Goal: Check status: Check status

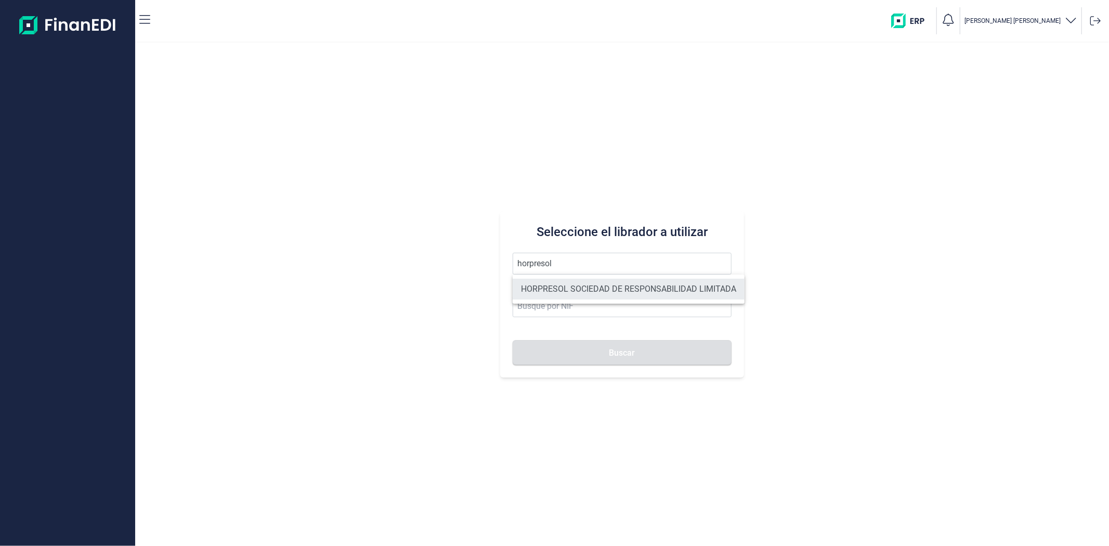
click at [580, 282] on li "HORPRESOL SOCIEDAD DE RESPONSABILIDAD LIMITADA" at bounding box center [629, 289] width 232 height 21
type input "HORPRESOL SOCIEDAD DE RESPONSABILIDAD LIMITADA"
type input "B04685541"
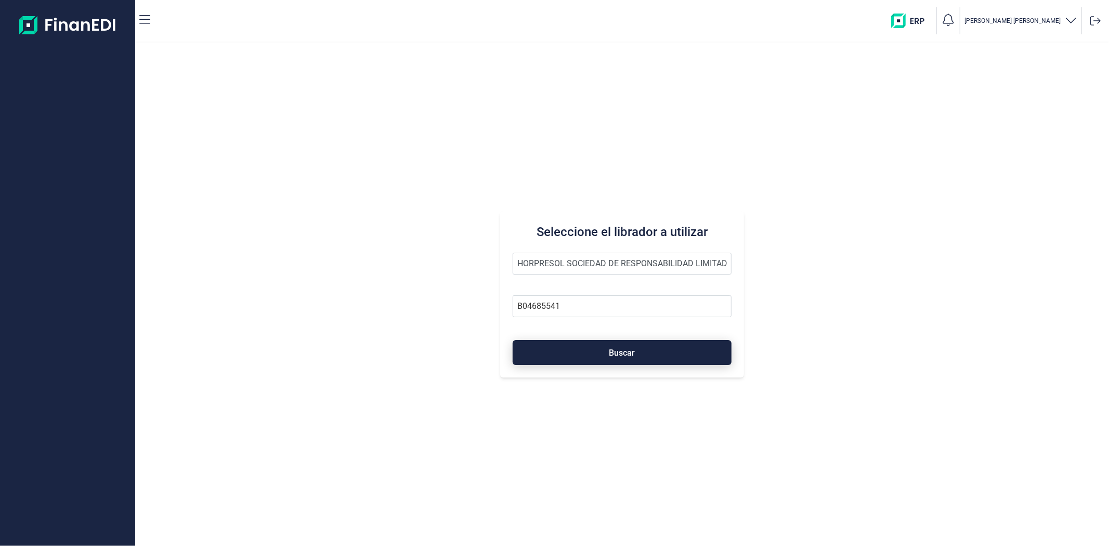
click at [578, 350] on button "Buscar" at bounding box center [622, 352] width 218 height 25
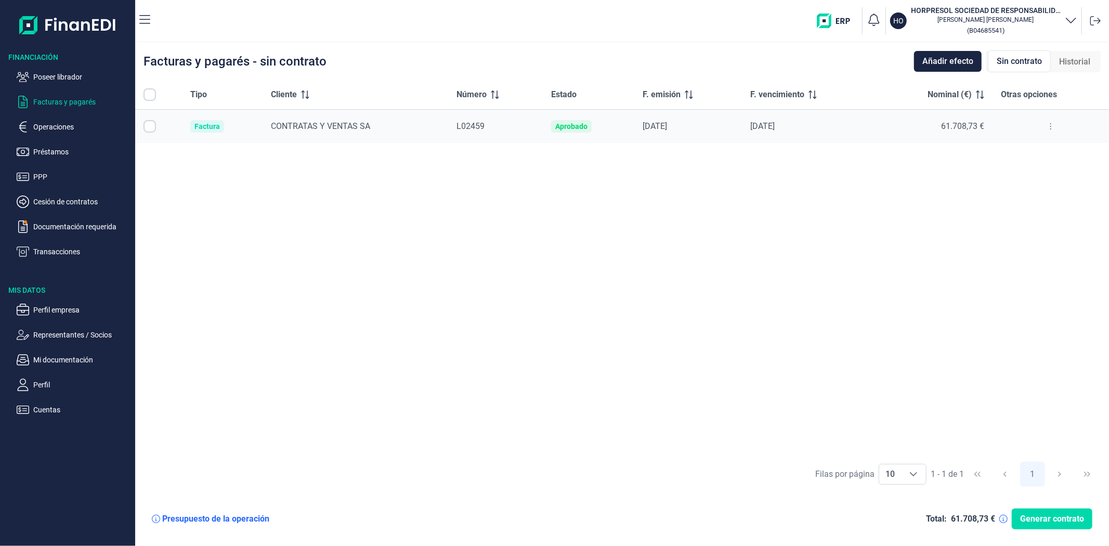
checkbox input "true"
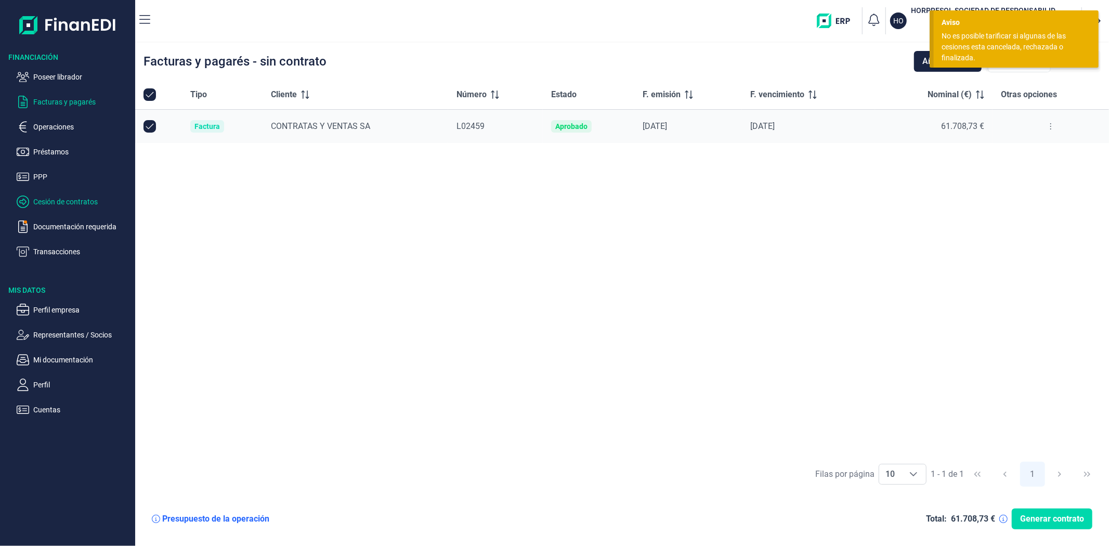
click at [78, 205] on p "Cesión de contratos" at bounding box center [82, 201] width 98 height 12
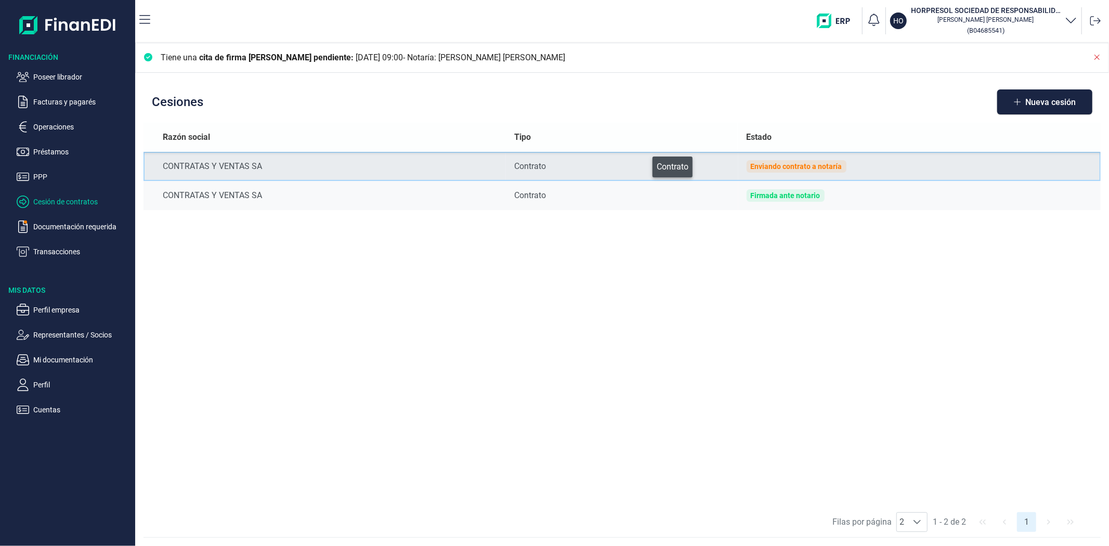
click at [645, 164] on div "Contrato" at bounding box center [621, 166] width 215 height 12
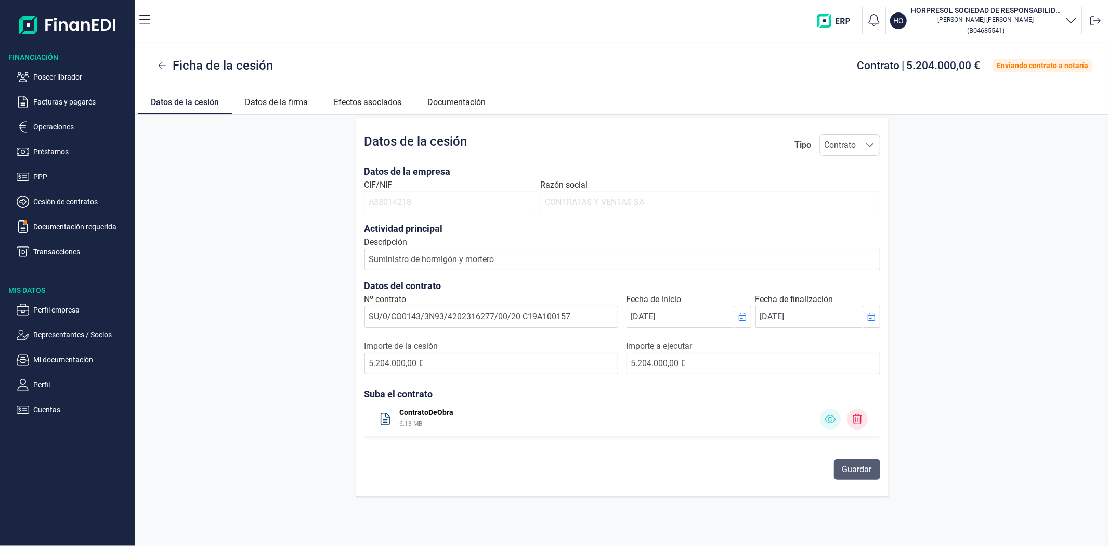
click at [862, 474] on span "Guardar" at bounding box center [857, 469] width 30 height 12
click at [464, 102] on link "Documentación" at bounding box center [456, 100] width 84 height 25
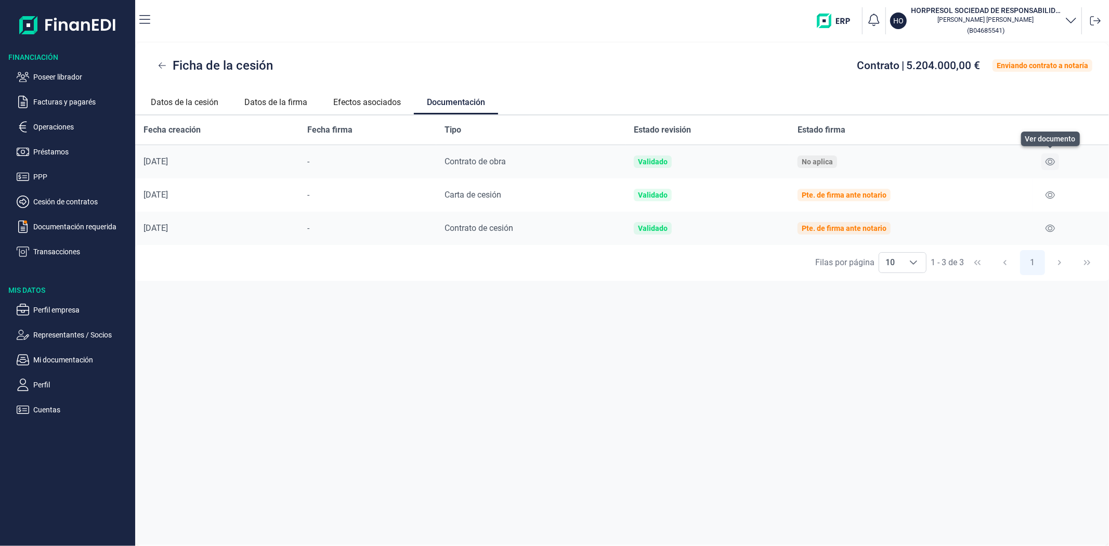
click at [1048, 162] on icon at bounding box center [1049, 161] width 9 height 7
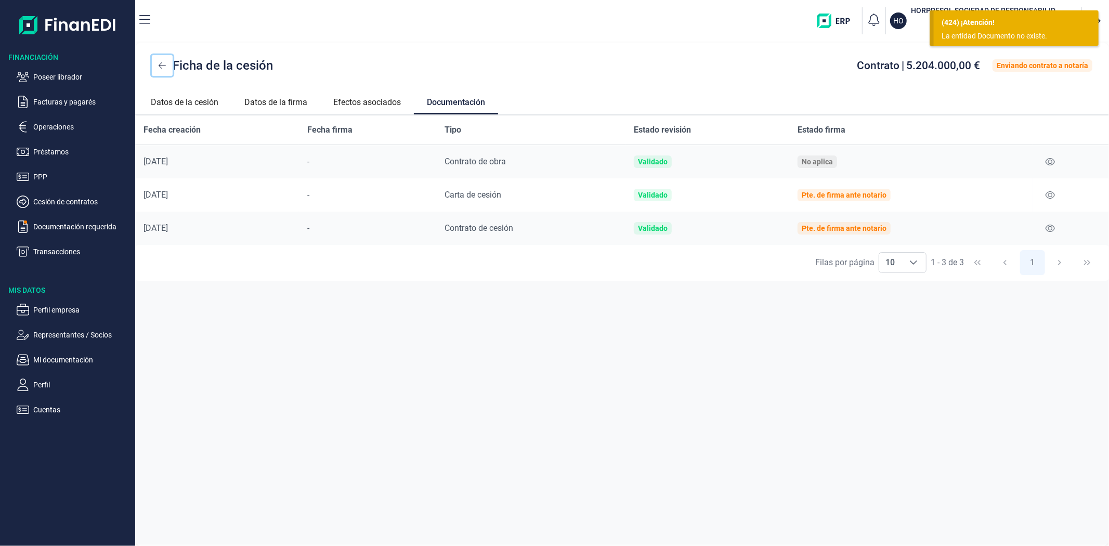
click at [159, 68] on icon at bounding box center [162, 65] width 7 height 8
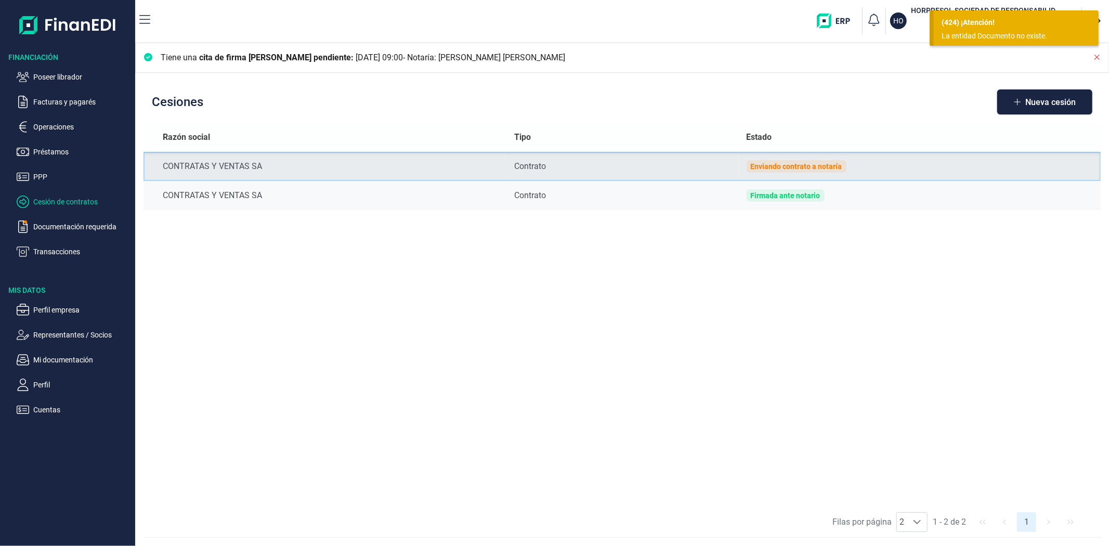
click at [903, 166] on td "Enviando contrato a notaría" at bounding box center [919, 166] width 362 height 29
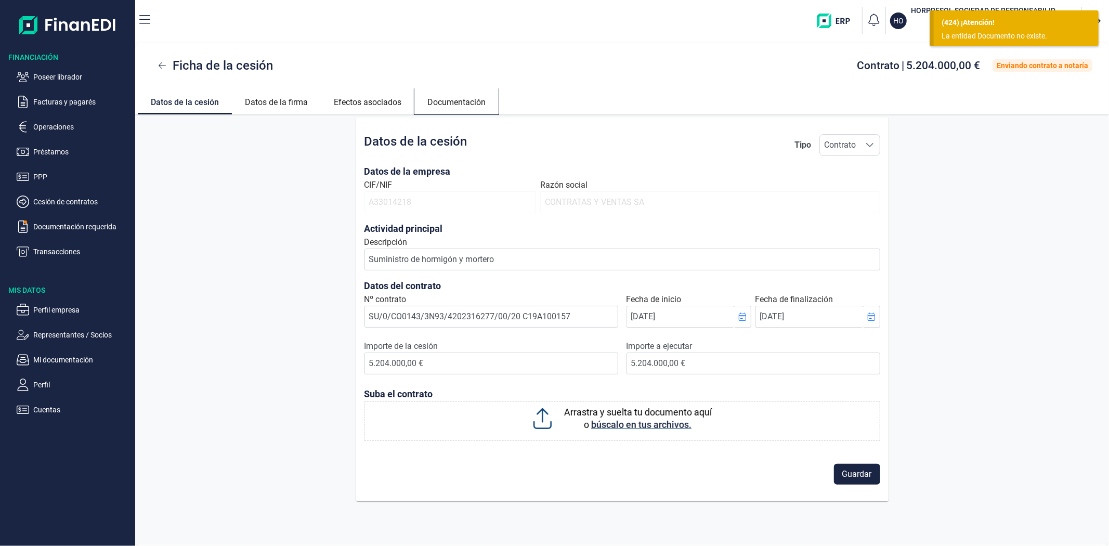
click at [455, 101] on link "Documentación" at bounding box center [456, 100] width 84 height 25
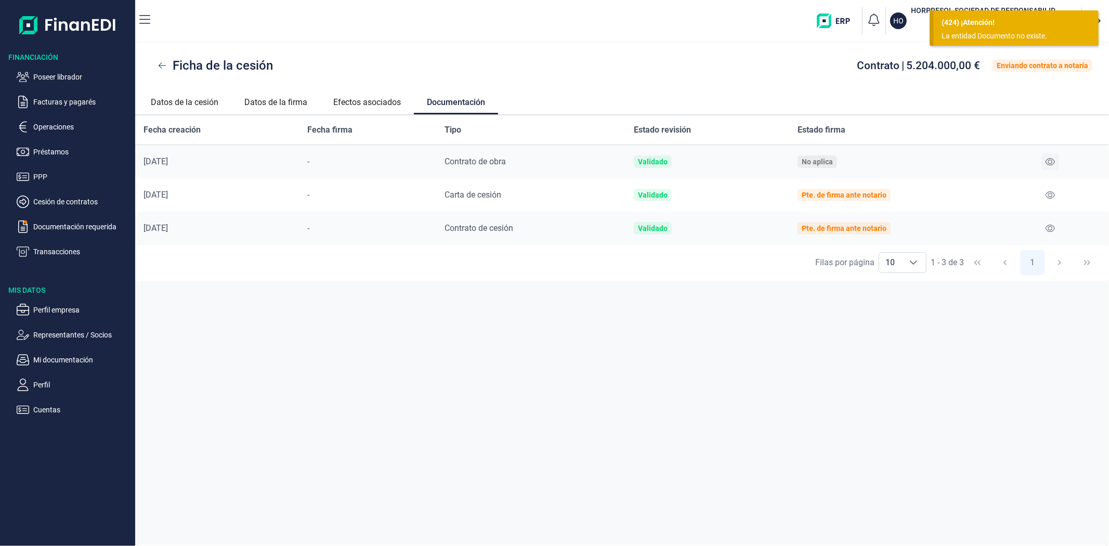
click at [1045, 161] on icon at bounding box center [1049, 162] width 9 height 8
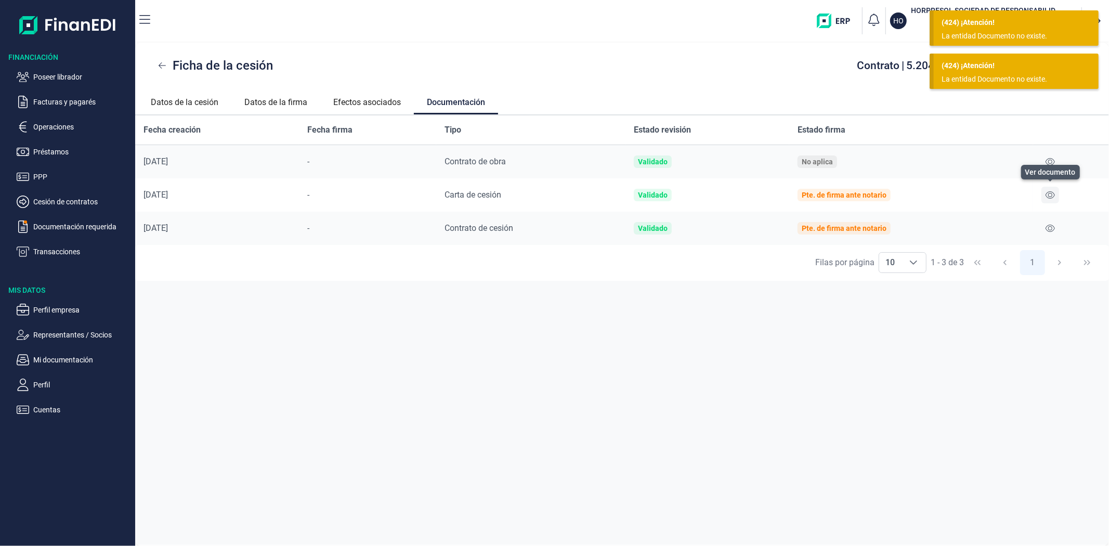
click at [1052, 191] on icon at bounding box center [1049, 195] width 9 height 8
